Goal: Task Accomplishment & Management: Complete application form

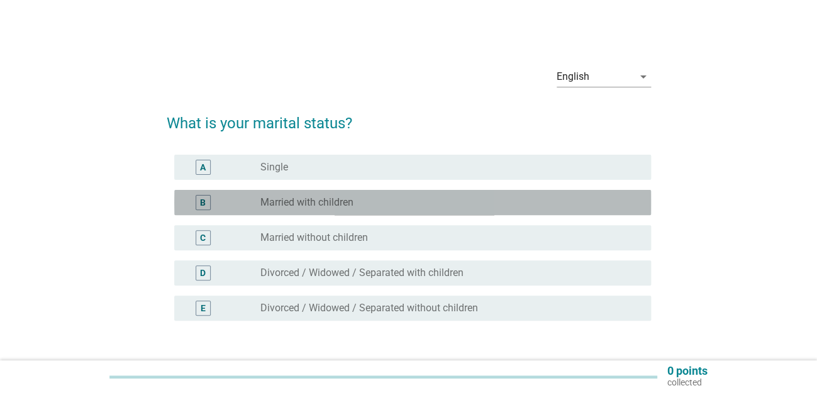
click at [260, 202] on div "B" at bounding box center [222, 202] width 76 height 15
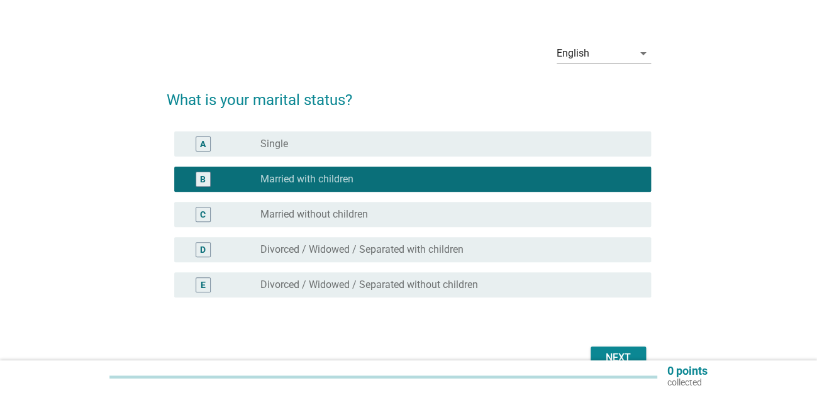
scroll to position [92, 0]
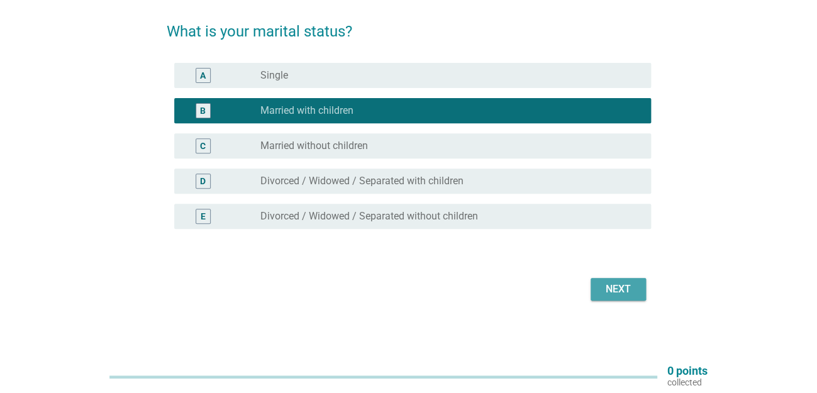
click at [621, 288] on div "Next" at bounding box center [617, 289] width 35 height 15
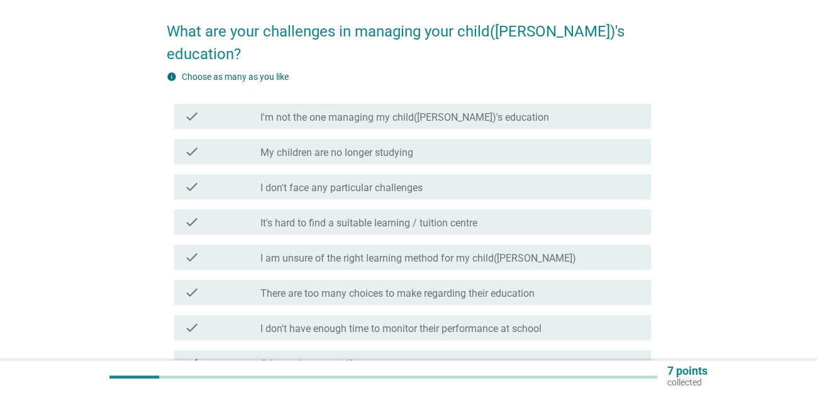
scroll to position [0, 0]
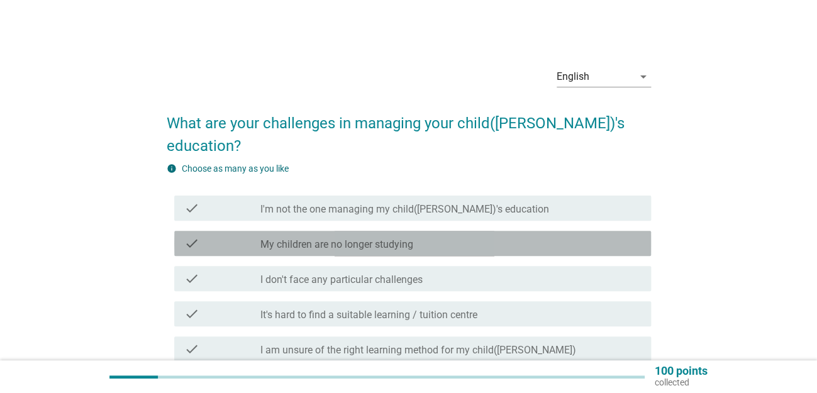
click at [462, 236] on div "check_box_outline_blank My children are no longer studying" at bounding box center [450, 243] width 380 height 15
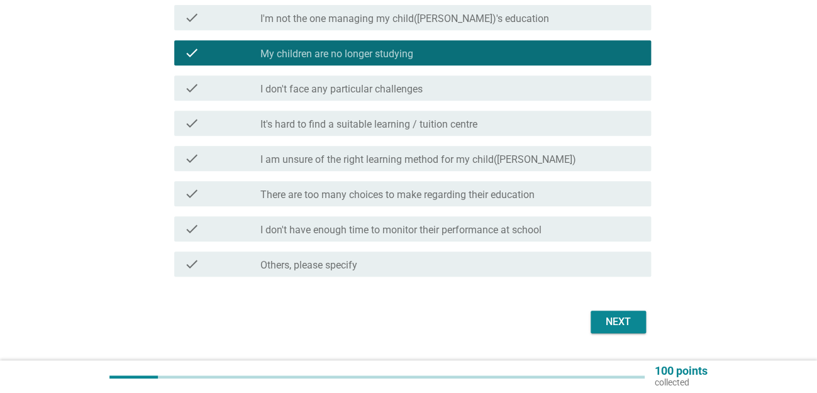
scroll to position [201, 0]
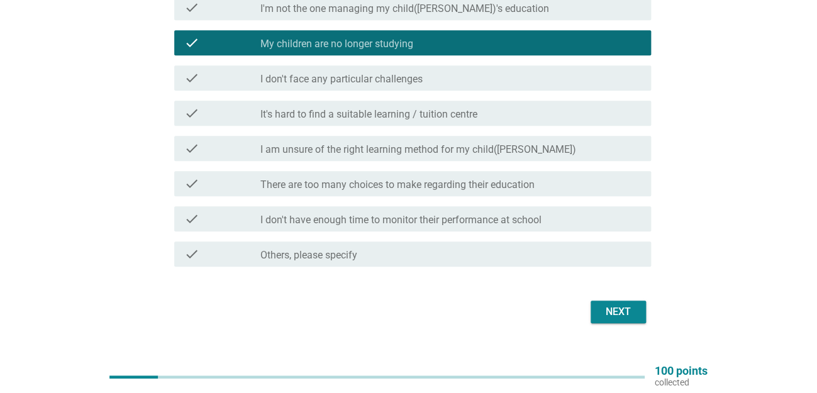
click at [613, 304] on div "Next" at bounding box center [617, 311] width 35 height 15
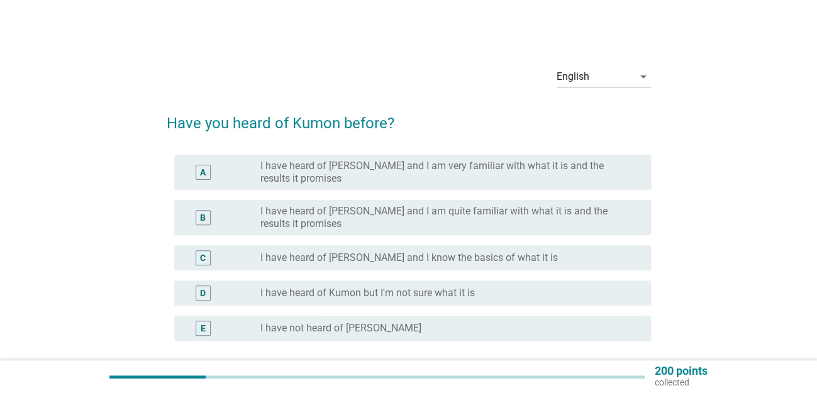
click at [341, 255] on label "I have heard of [PERSON_NAME] and I know the basics of what it is" at bounding box center [408, 257] width 297 height 13
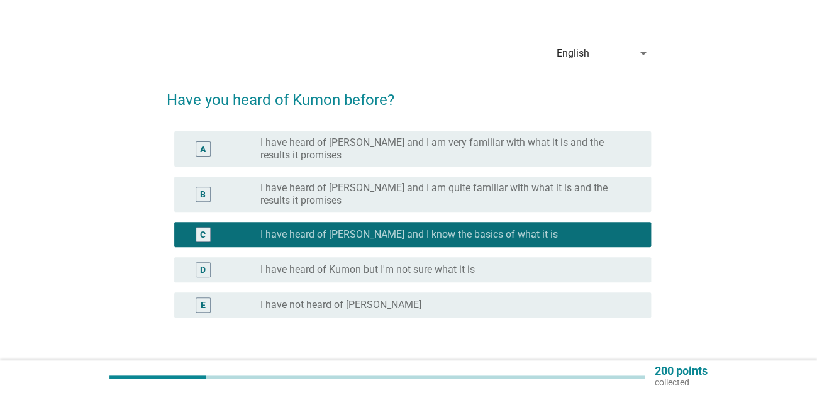
scroll to position [112, 0]
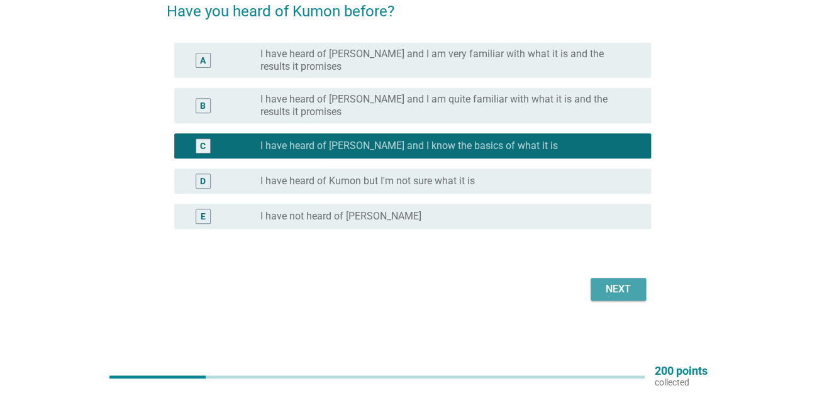
click at [621, 295] on div "Next" at bounding box center [617, 289] width 35 height 15
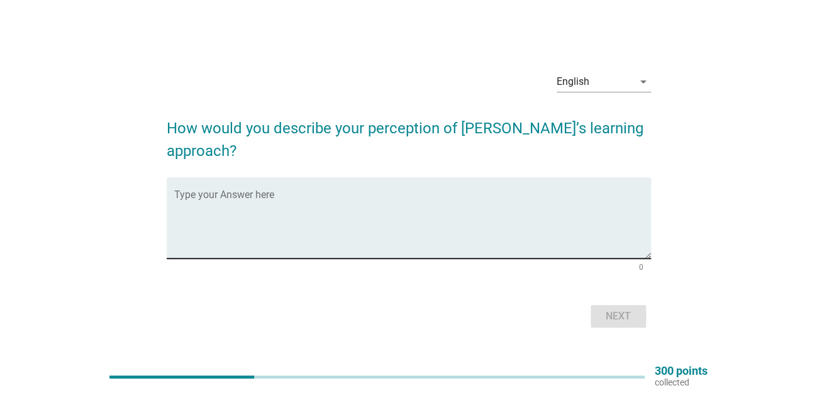
click at [394, 207] on textarea "Type your Answer here" at bounding box center [412, 225] width 476 height 66
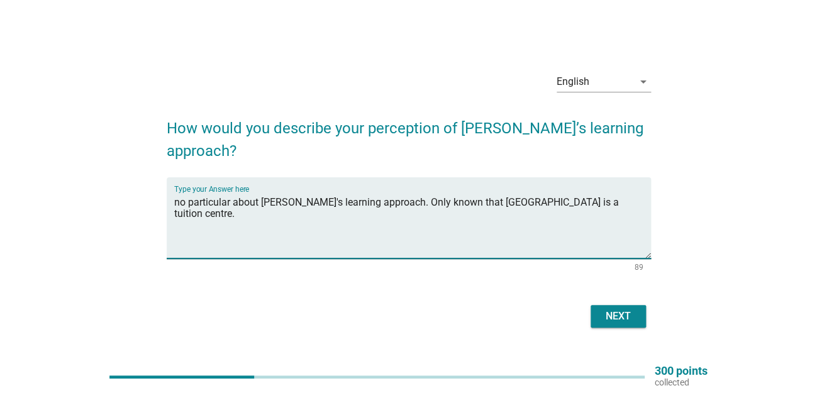
click at [476, 192] on textarea "no particular about [PERSON_NAME]'s learning approach. Only known that [GEOGRAP…" at bounding box center [412, 225] width 476 height 66
click at [555, 192] on textarea "no particular about [PERSON_NAME]'s learning approach. Only known that [GEOGRAP…" at bounding box center [412, 225] width 476 height 66
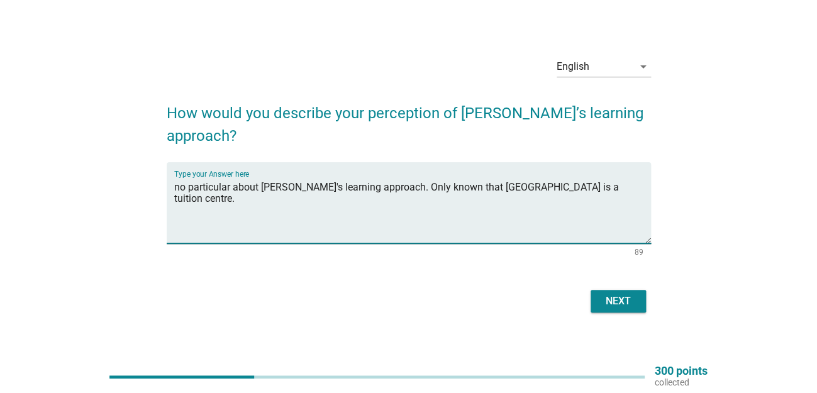
scroll to position [33, 0]
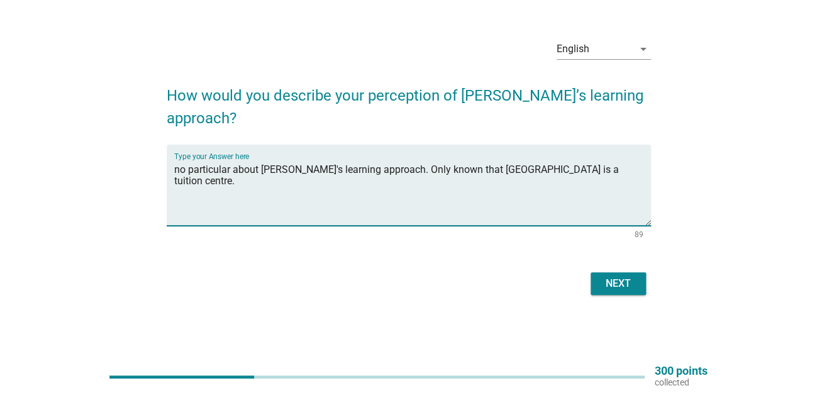
type textarea "no particular about [PERSON_NAME]'s learning approach. Only known that [GEOGRAP…"
click at [626, 276] on div "Next" at bounding box center [617, 283] width 35 height 15
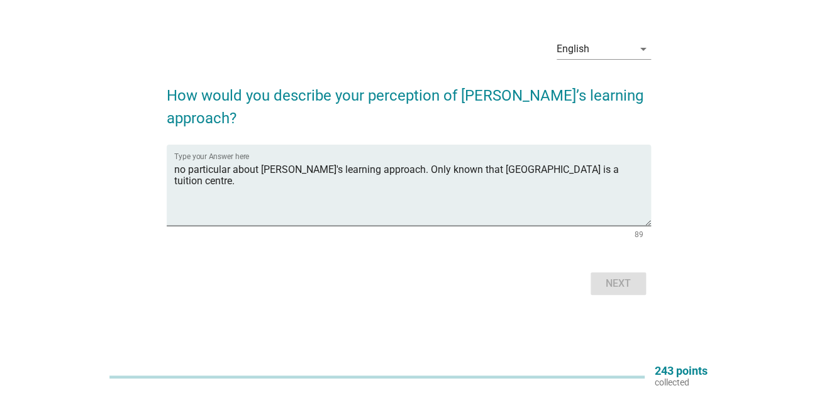
scroll to position [0, 0]
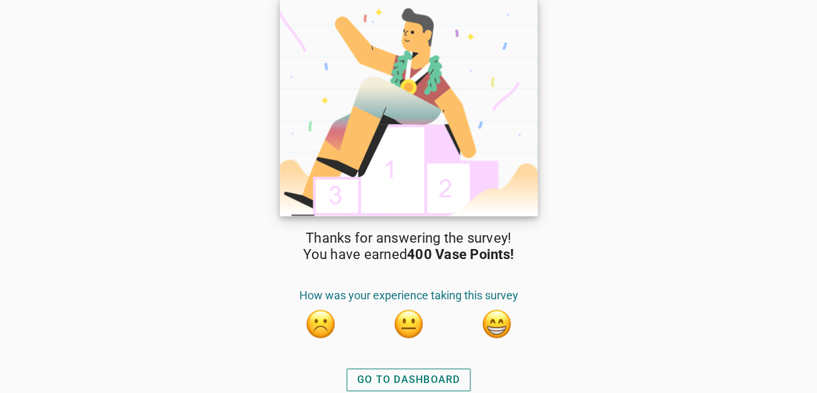
scroll to position [4, 0]
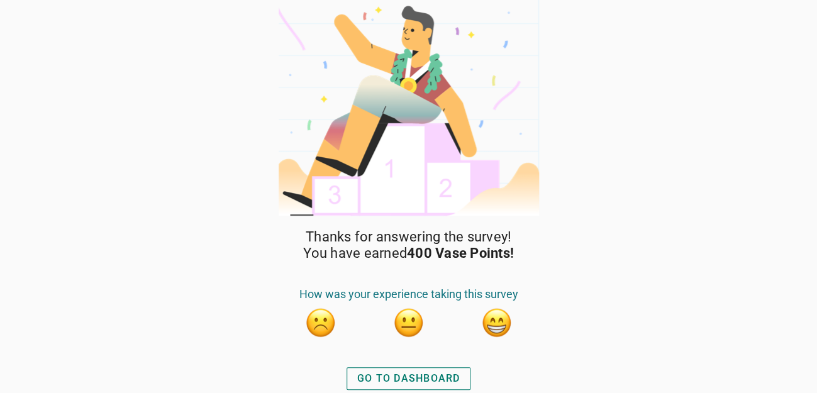
click at [373, 381] on div "GO TO DASHBOARD" at bounding box center [408, 378] width 103 height 15
